Goal: Task Accomplishment & Management: Manage account settings

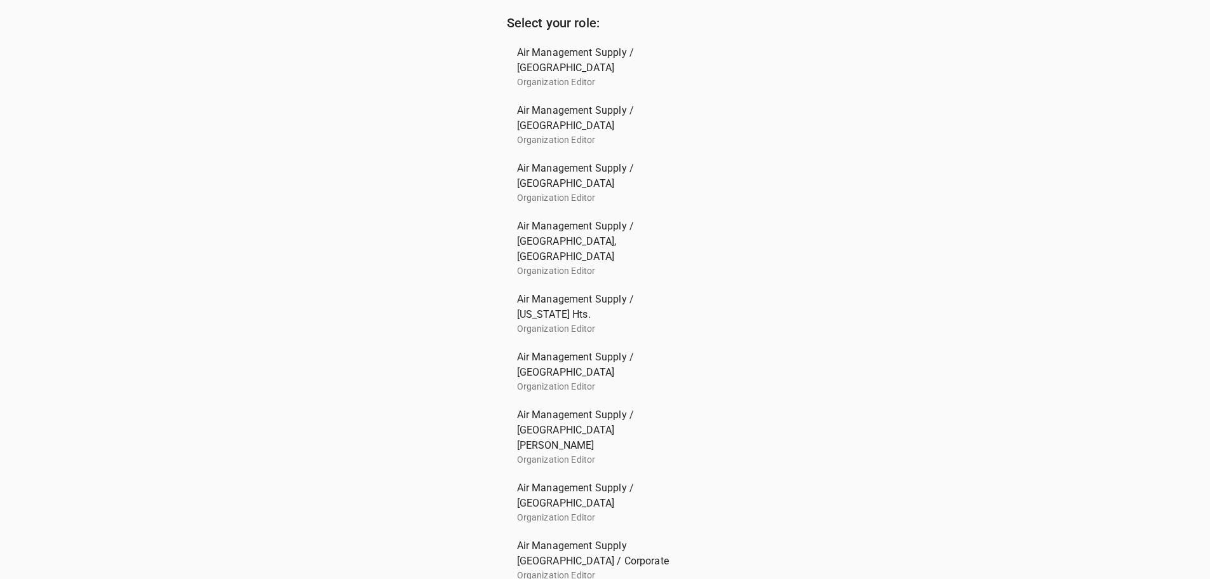
click at [560, 225] on span "Air Management Supply / [GEOGRAPHIC_DATA], [GEOGRAPHIC_DATA]" at bounding box center [600, 241] width 166 height 46
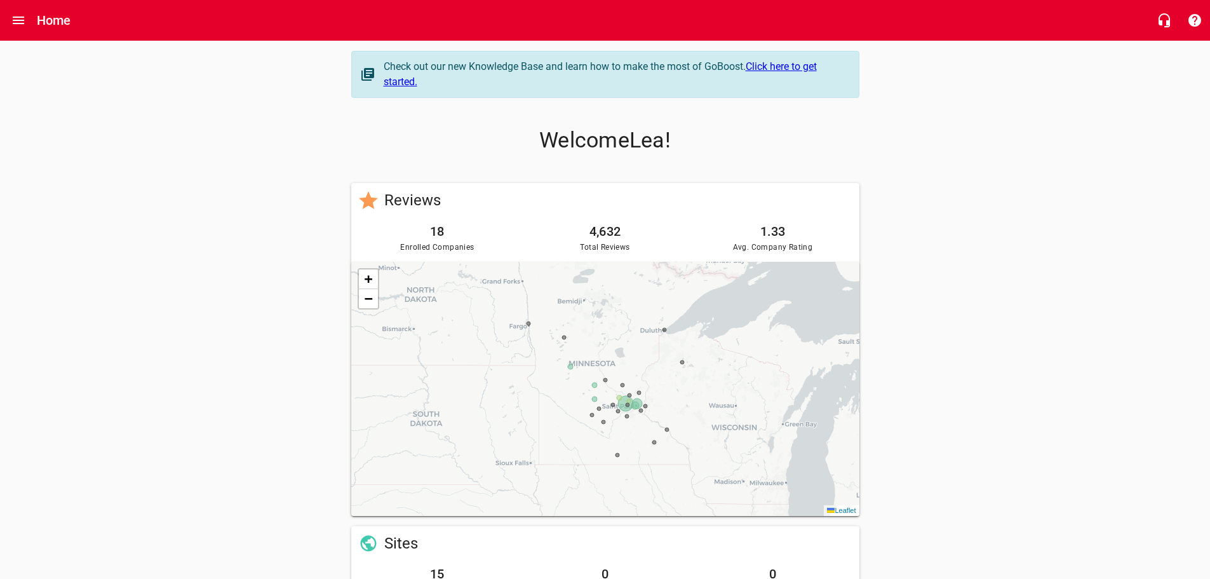
click at [798, 69] on link "Click here to get started." at bounding box center [600, 73] width 433 height 27
click at [50, 17] on h6 "Home" at bounding box center [54, 20] width 34 height 20
click at [22, 19] on icon "Open drawer" at bounding box center [18, 20] width 15 height 15
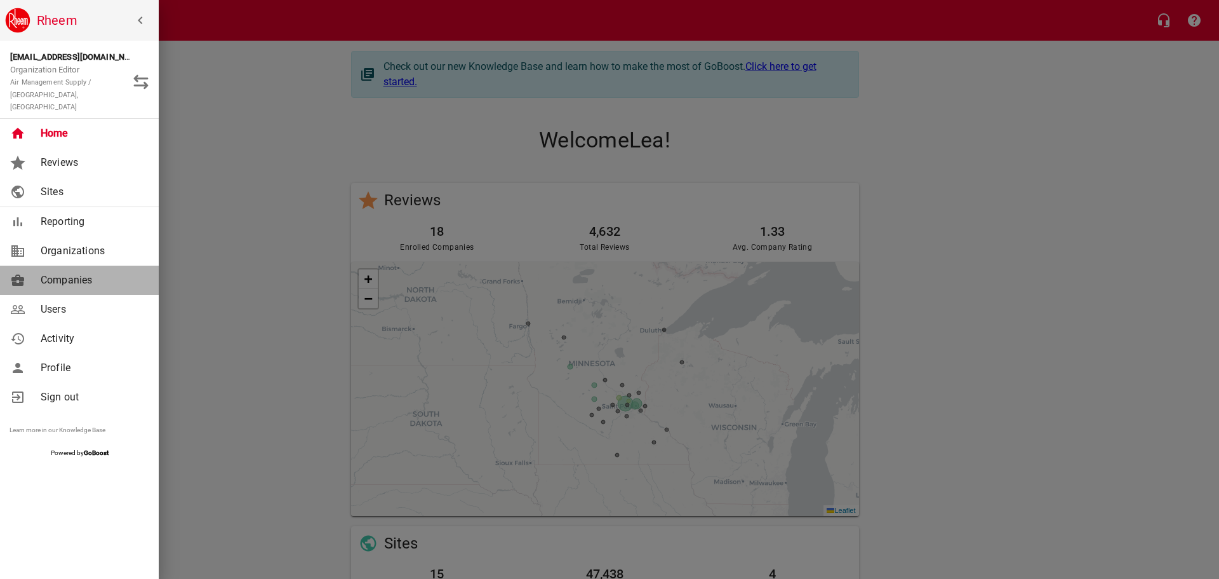
click at [64, 272] on span "Companies" at bounding box center [92, 279] width 103 height 15
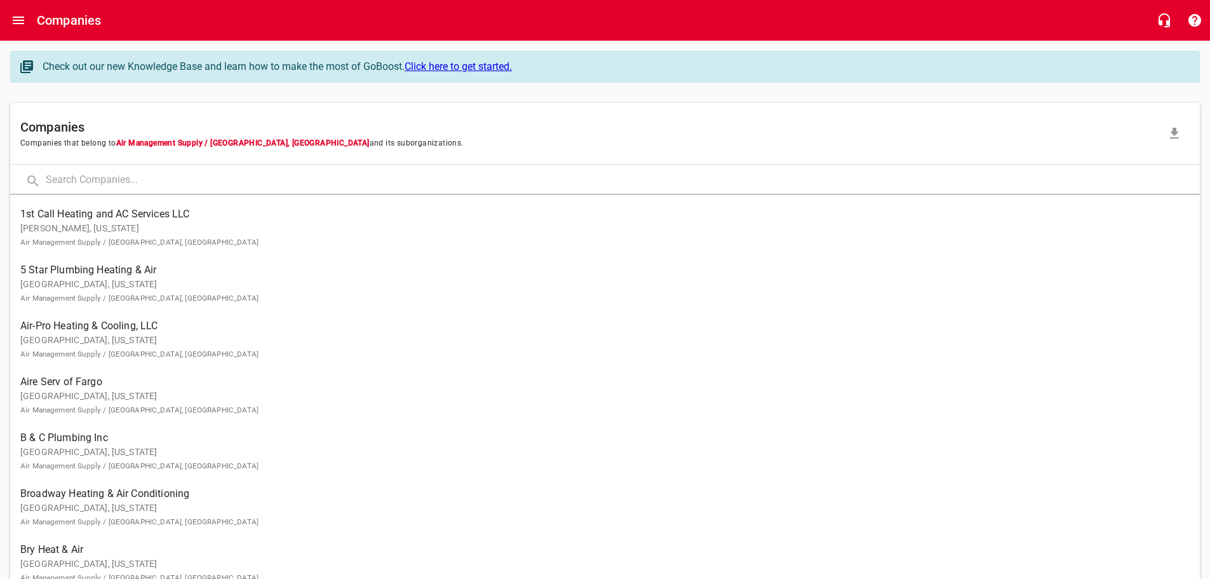
drag, startPoint x: 253, startPoint y: 273, endPoint x: 69, endPoint y: 447, distance: 253.4
click at [69, 447] on p "Hutchinson, [US_STATE] Air Management Supply / [GEOGRAPHIC_DATA], [GEOGRAPHIC_D…" at bounding box center [594, 458] width 1149 height 27
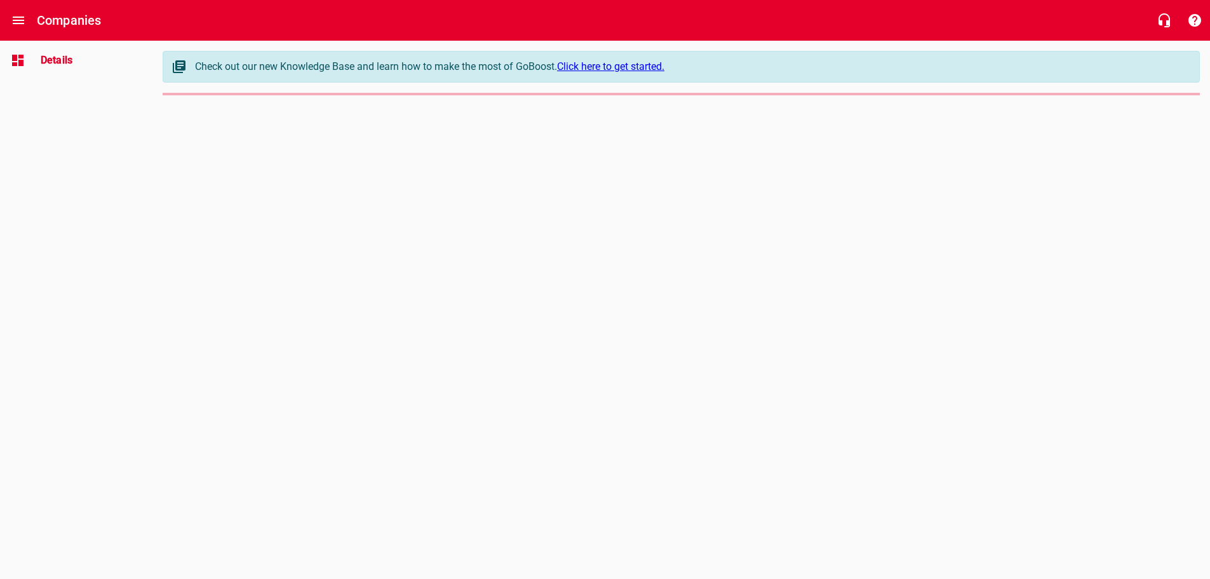
select select "[US_STATE]"
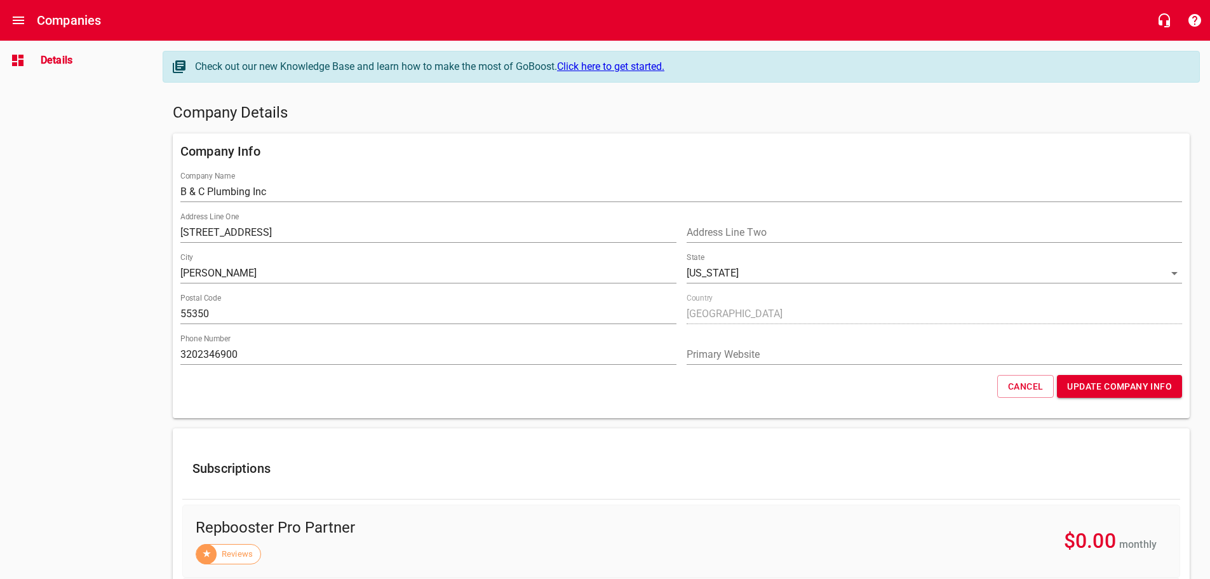
click at [436, 228] on input "[STREET_ADDRESS]" at bounding box center [428, 232] width 496 height 20
type input "[STREET_ADDRESS][PERSON_NAME]"
click at [1139, 390] on span "Update Company Info" at bounding box center [1119, 387] width 105 height 16
